Goal: Book appointment/travel/reservation

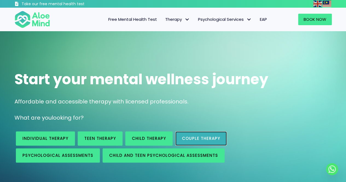
click at [204, 139] on span "Couple therapy" at bounding box center [201, 138] width 38 height 6
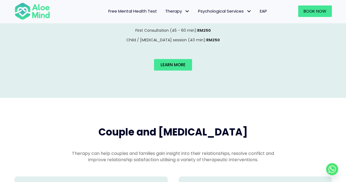
scroll to position [756, 0]
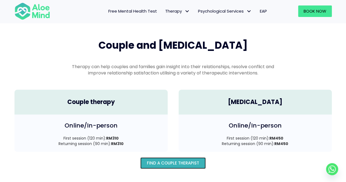
click at [177, 160] on span "Find A Couple Therapist" at bounding box center [173, 163] width 52 height 6
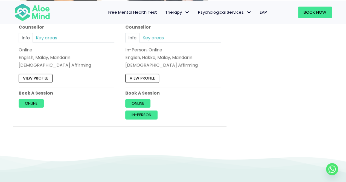
scroll to position [602, 0]
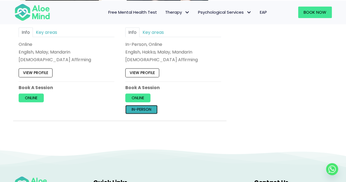
click at [148, 107] on link "In-person" at bounding box center [141, 109] width 32 height 9
